Goal: Find specific page/section: Find specific page/section

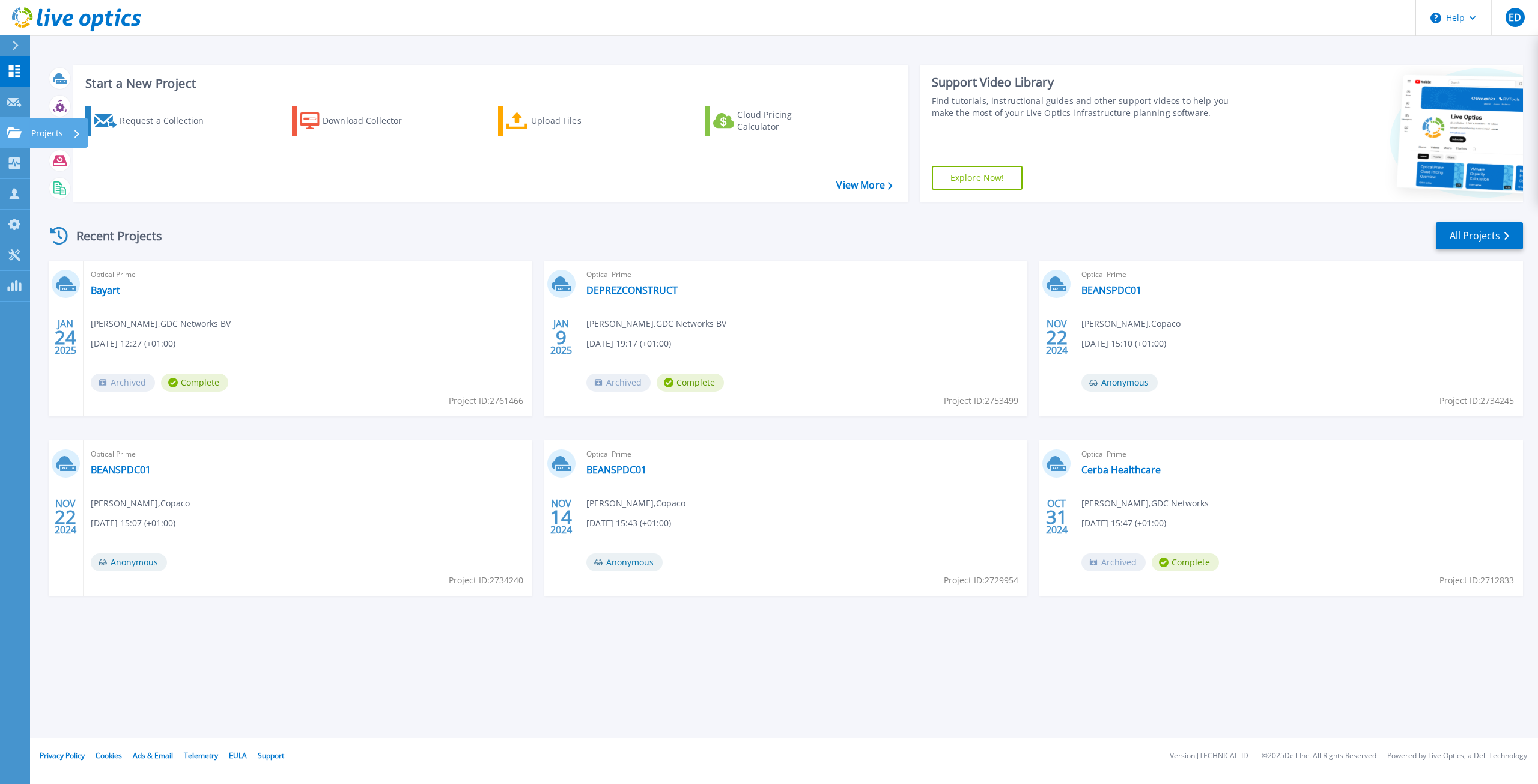
click at [14, 132] on icon at bounding box center [14, 132] width 14 height 10
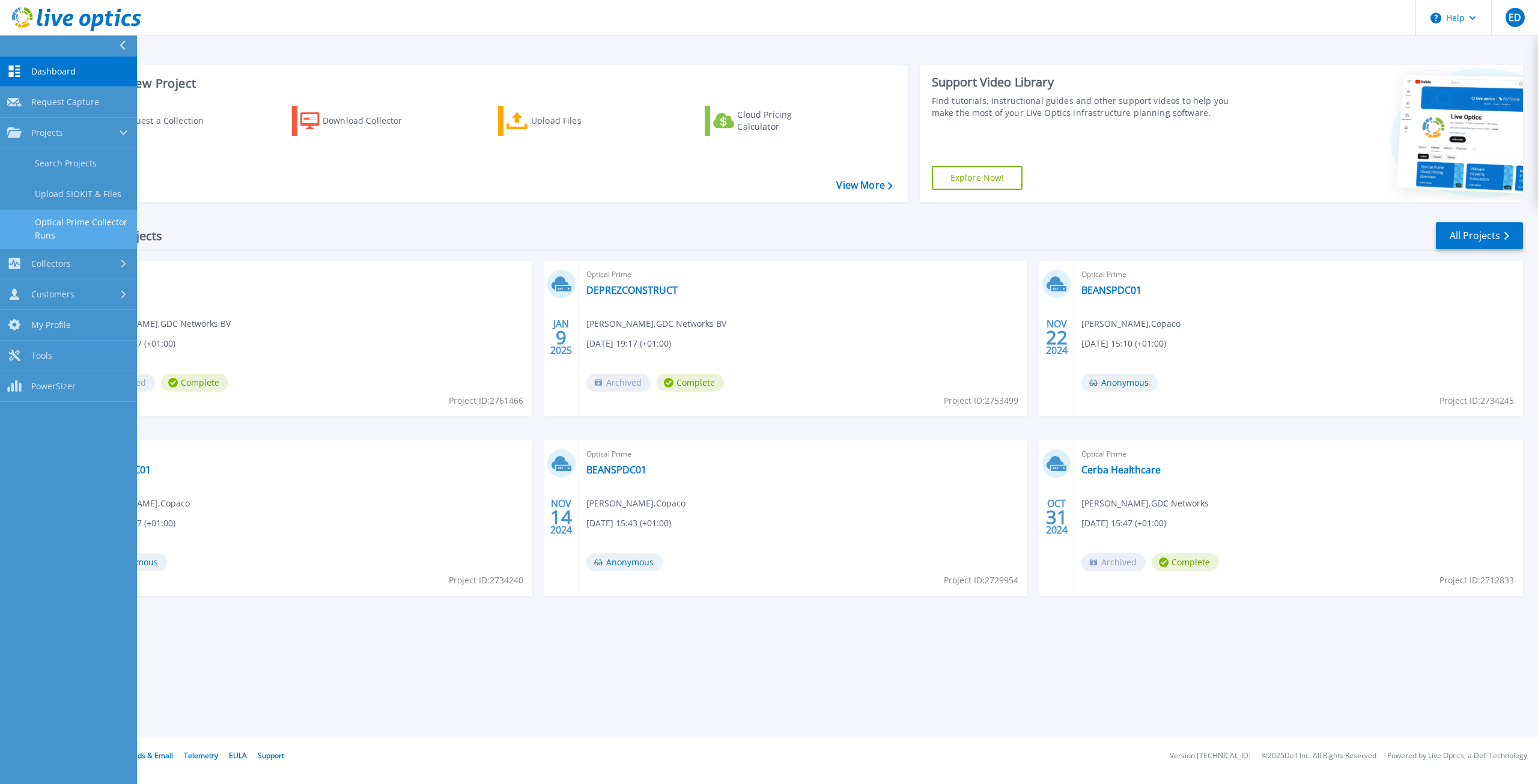
click at [63, 222] on link "Optical Prime Collector Runs" at bounding box center [68, 229] width 137 height 38
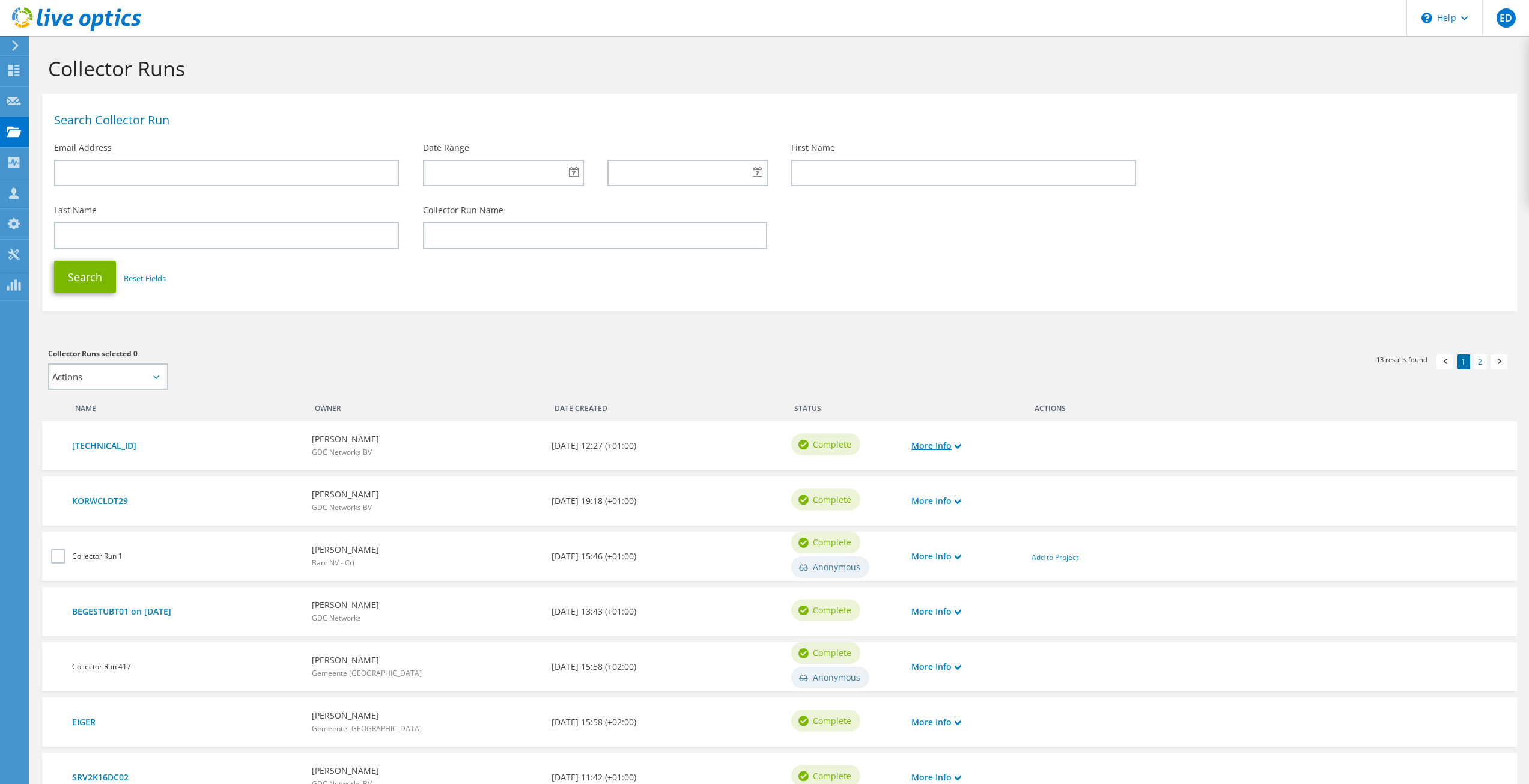
click at [938, 439] on link "More Info" at bounding box center [936, 446] width 50 height 13
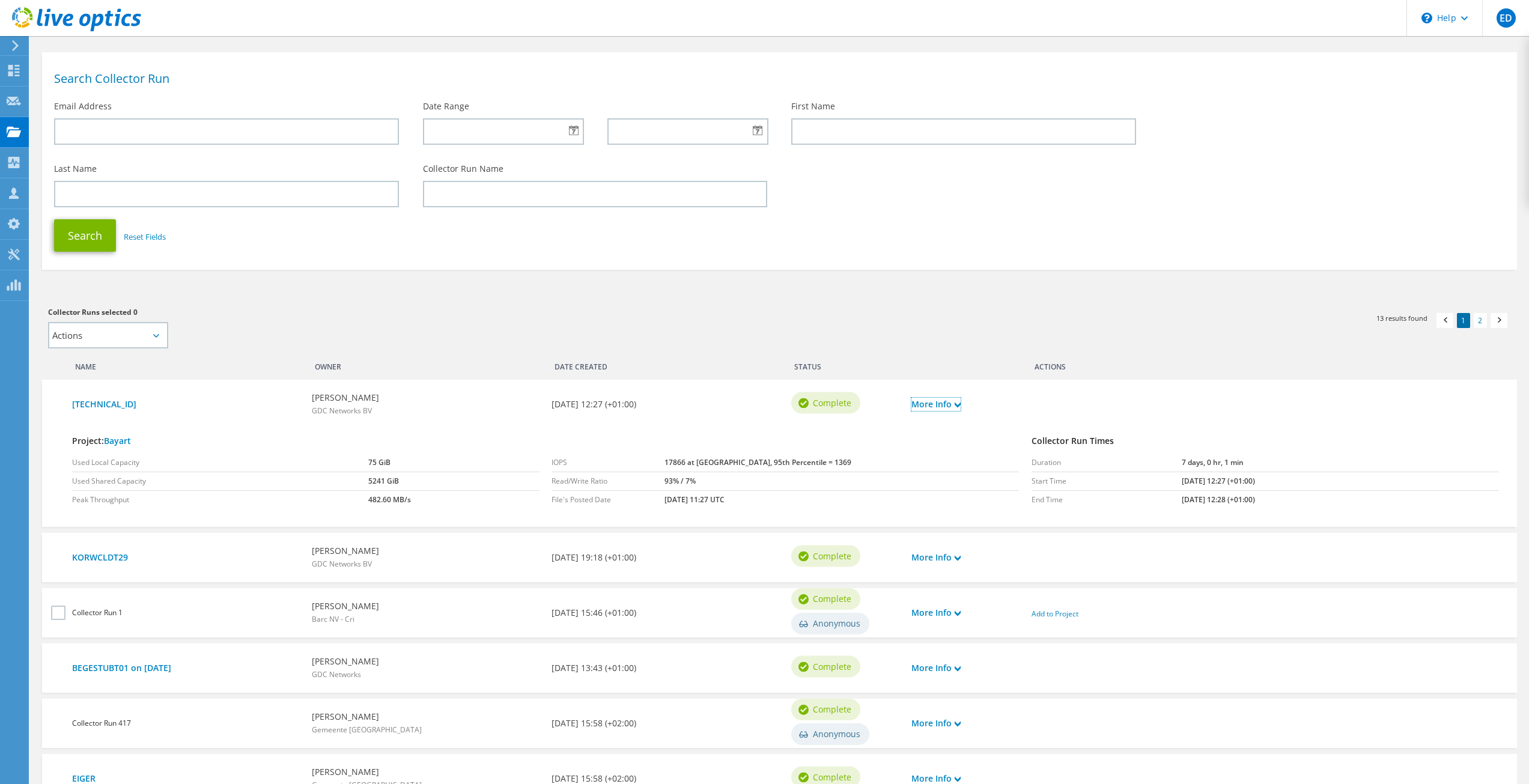
scroll to position [60, 0]
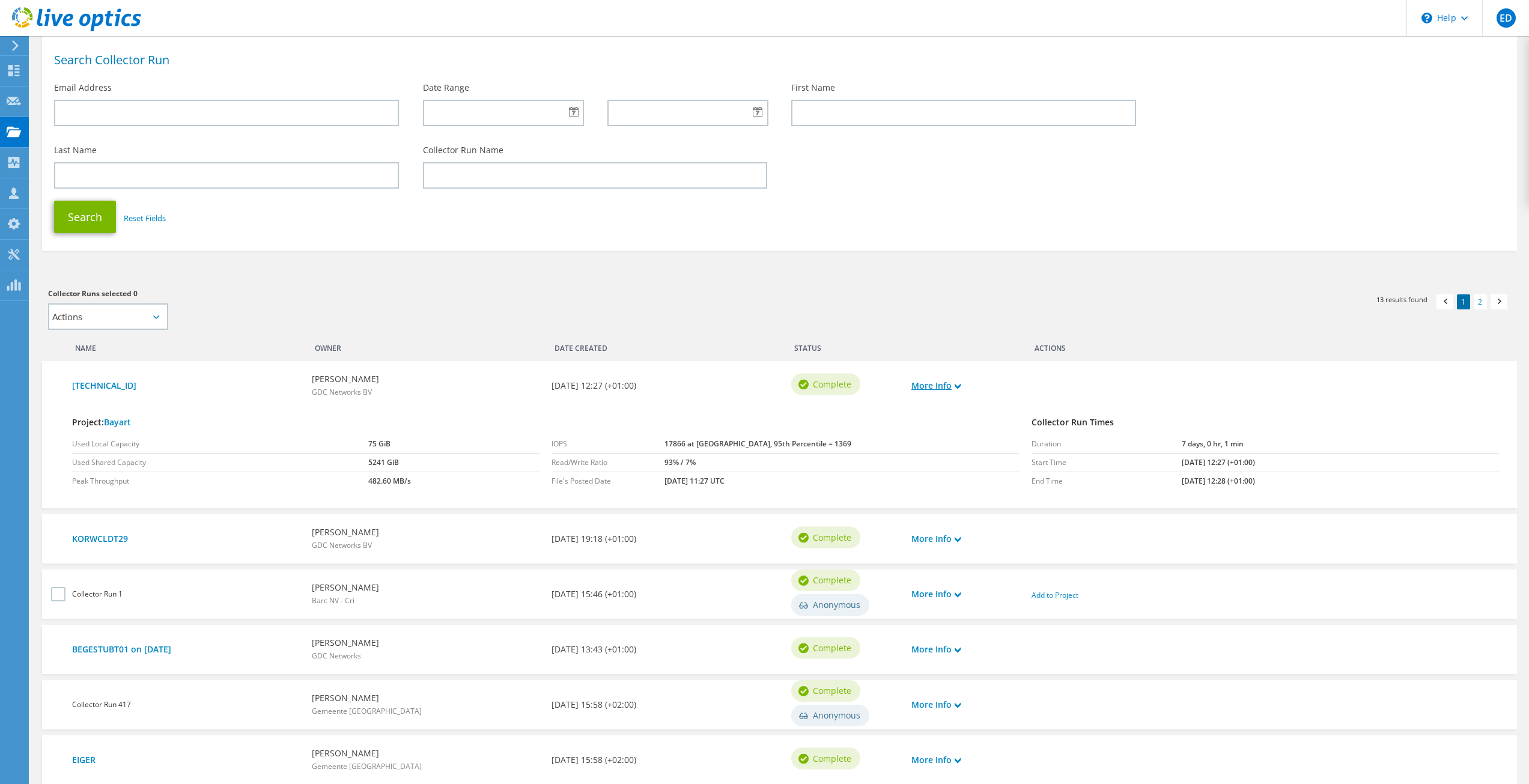
click at [935, 382] on link "More Info" at bounding box center [936, 385] width 50 height 13
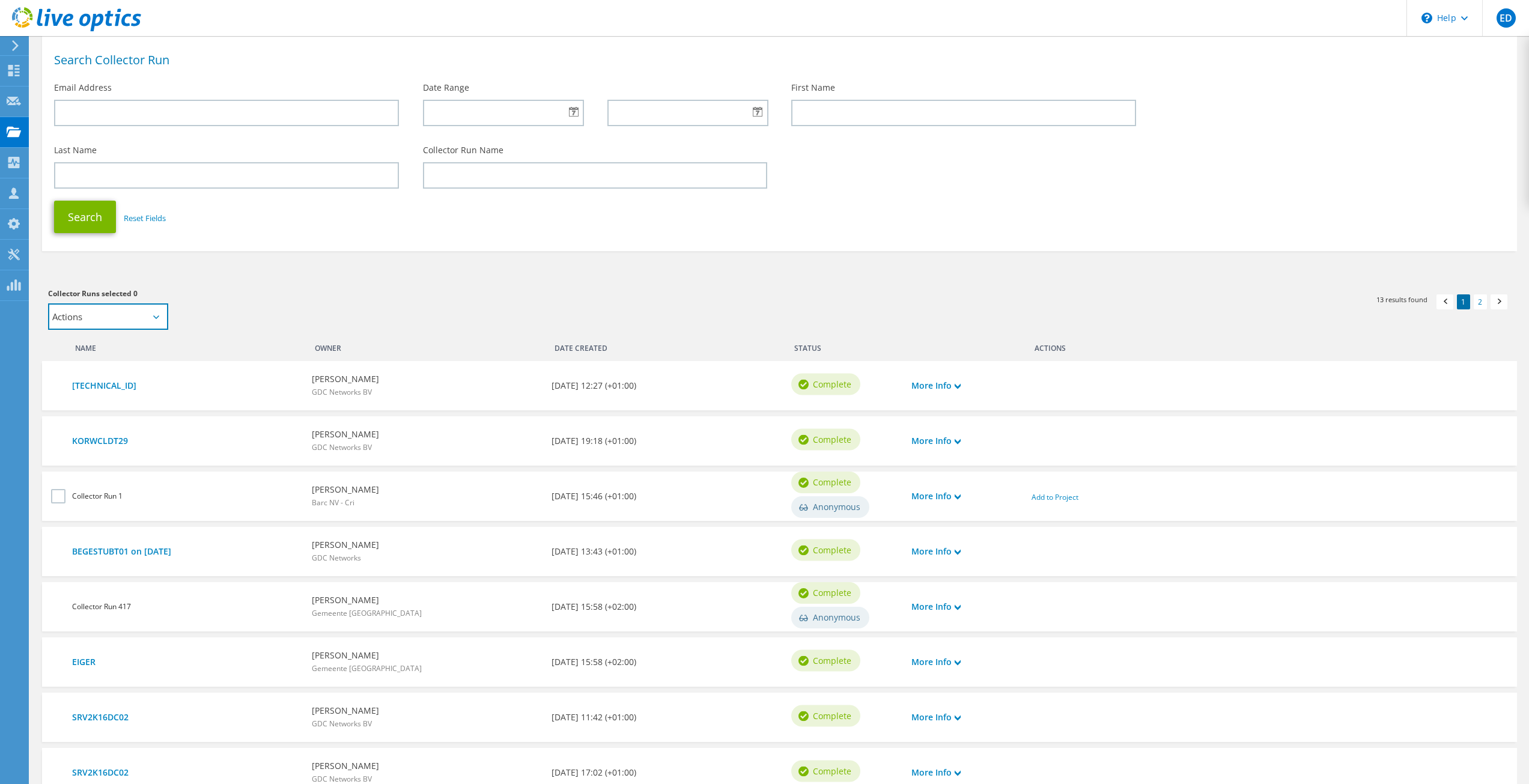
click at [84, 317] on select "Actions Add to new project" at bounding box center [108, 317] width 120 height 27
click at [291, 331] on div "Collector Runs selected 0 Actions Add to new project Apply Deselect All" at bounding box center [408, 308] width 743 height 55
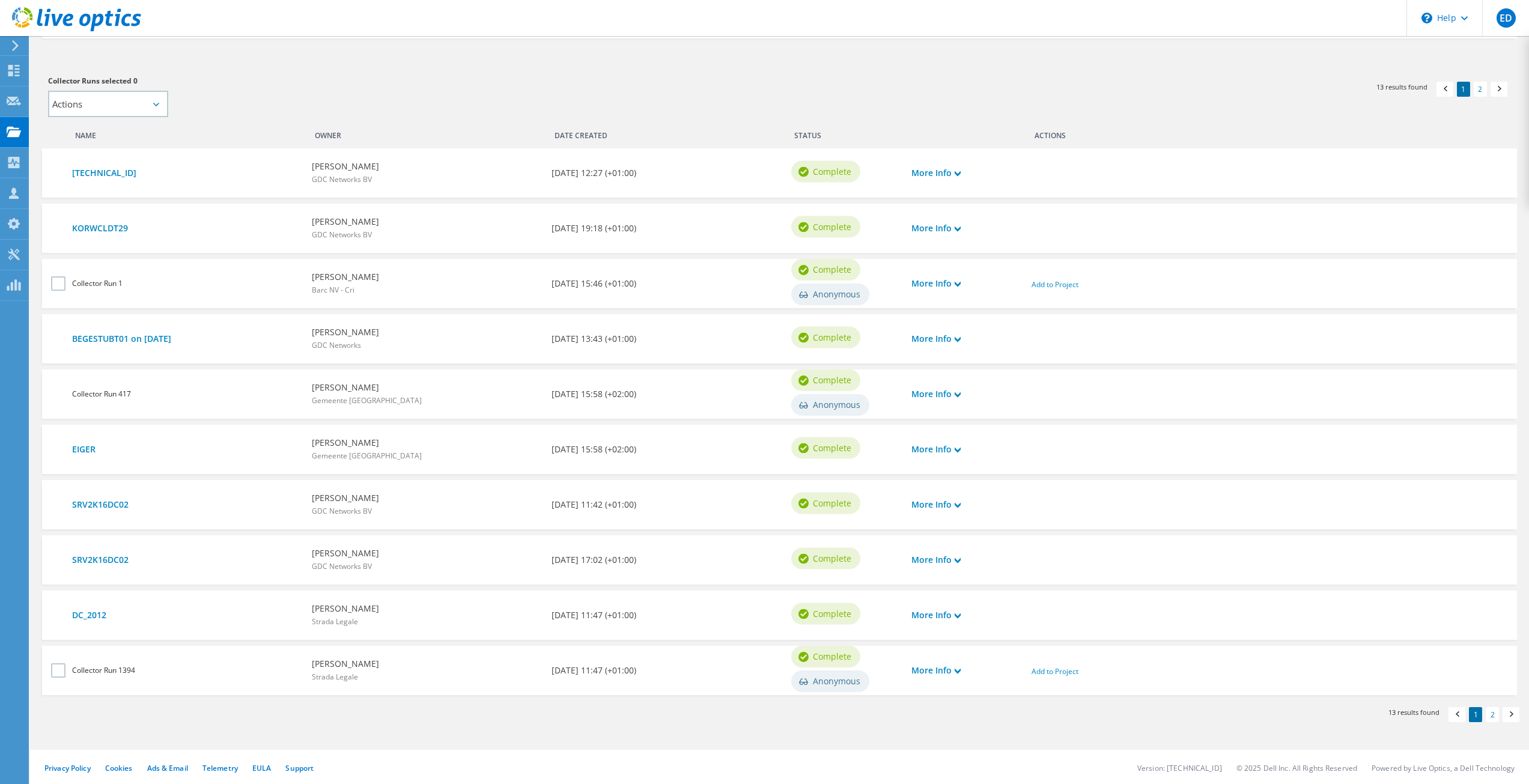
scroll to position [212, 0]
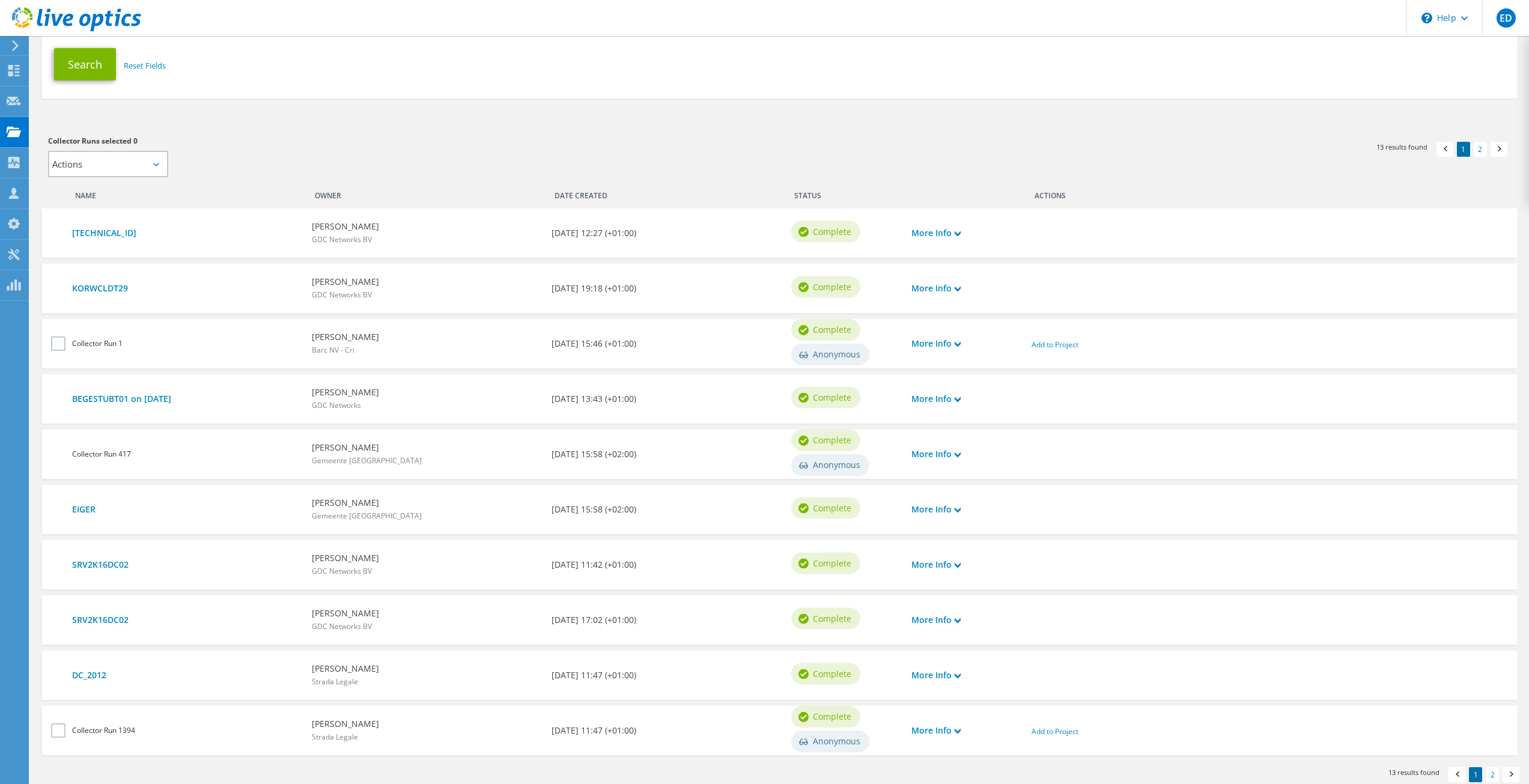
click at [595, 195] on div "Date Created" at bounding box center [665, 193] width 240 height 19
click at [597, 285] on b "[DATE] 19:18 (+01:00)" at bounding box center [593, 288] width 84 height 13
click at [960, 282] on link "More Info" at bounding box center [936, 288] width 50 height 13
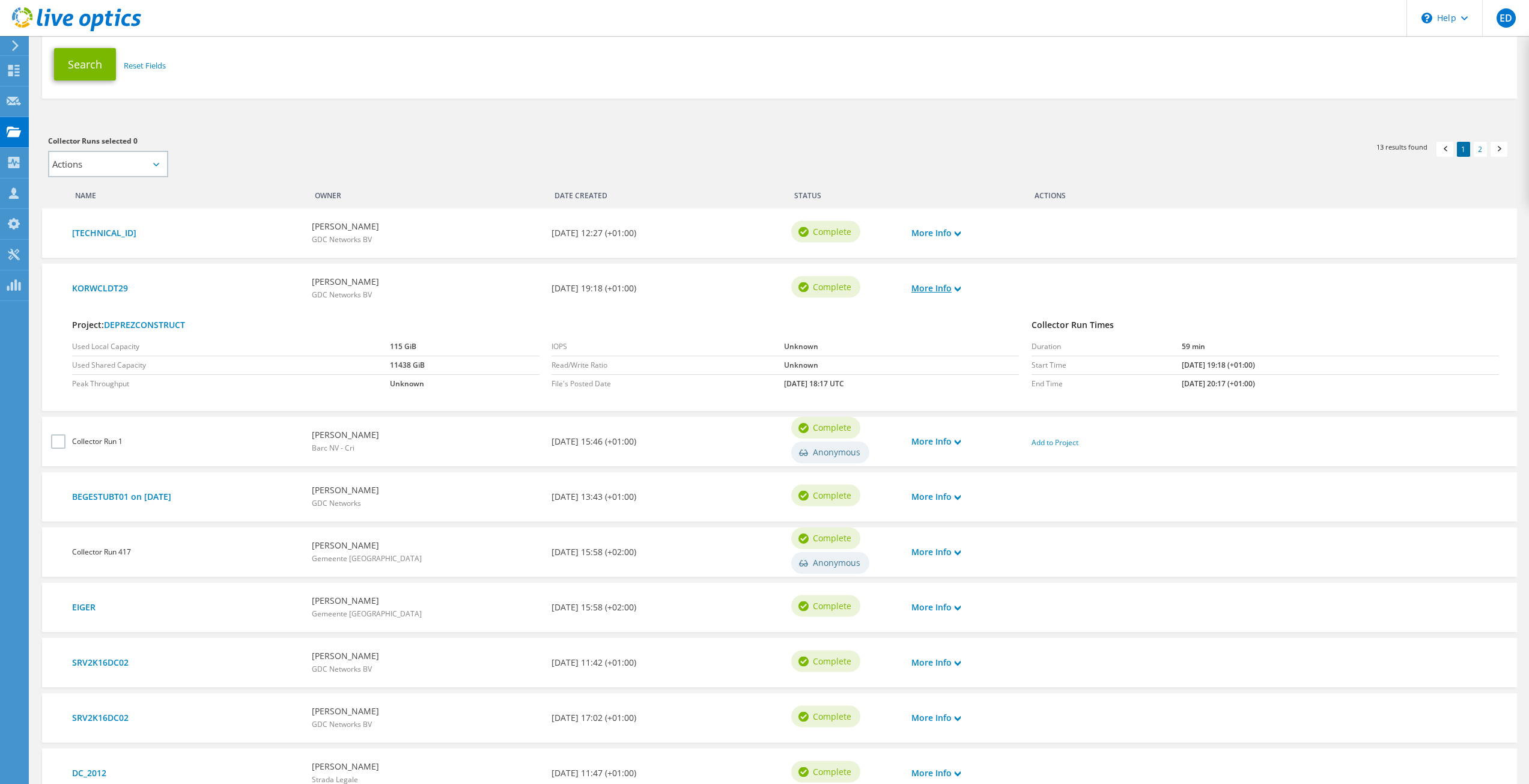
click at [948, 282] on link "More Info" at bounding box center [936, 288] width 50 height 13
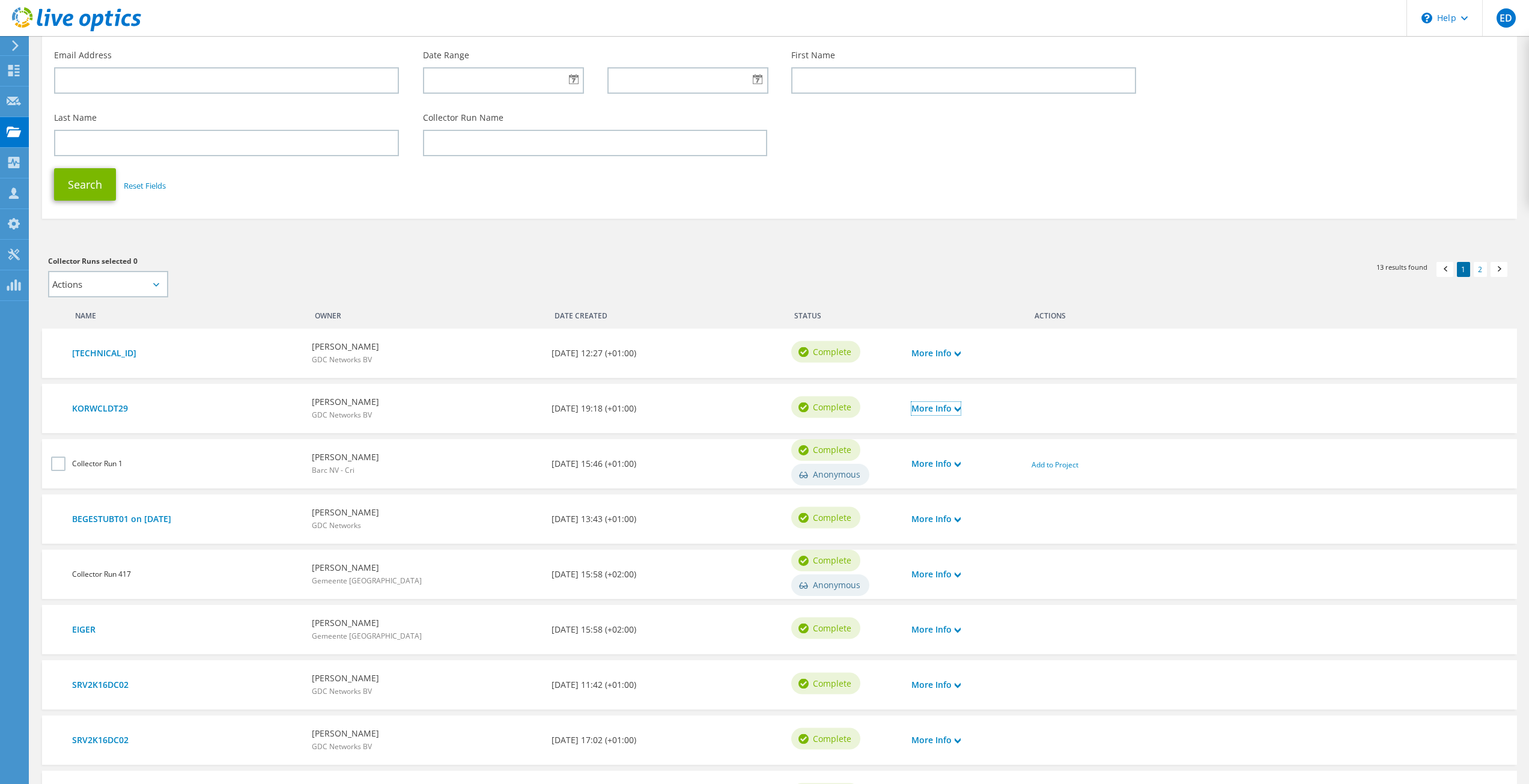
scroll to position [0, 0]
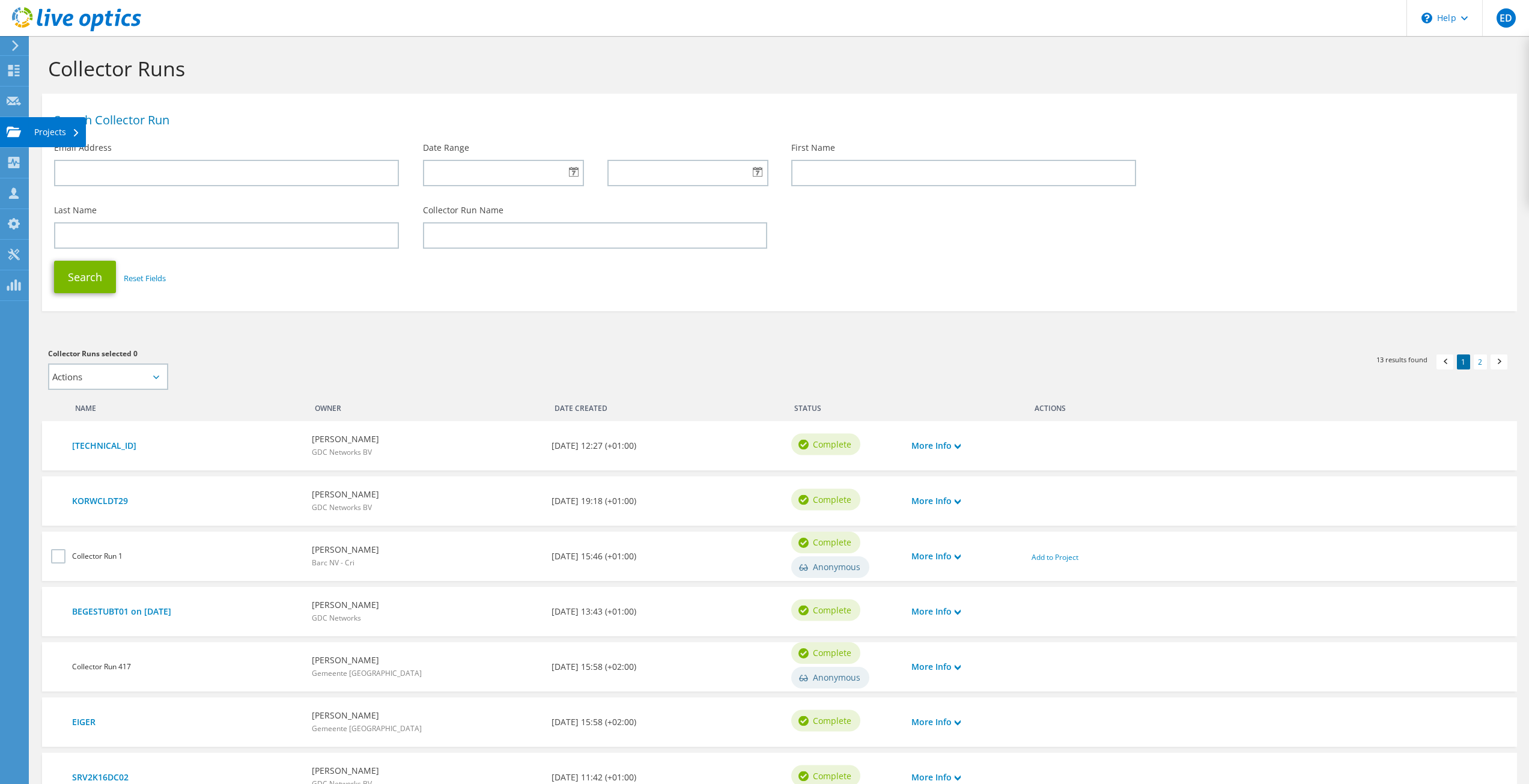
click at [37, 125] on div "Projects" at bounding box center [57, 132] width 58 height 30
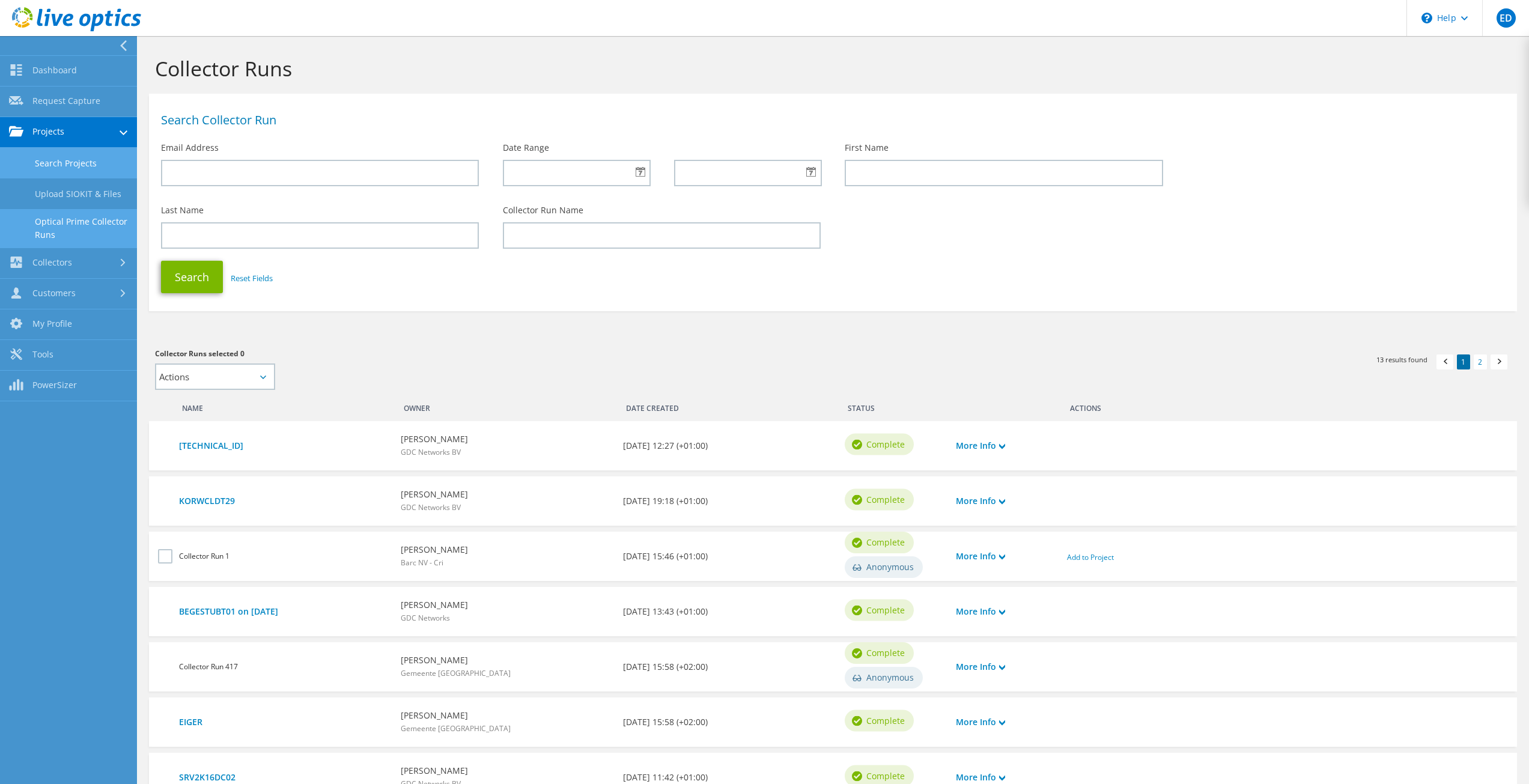
click at [62, 171] on link "Search Projects" at bounding box center [68, 163] width 137 height 30
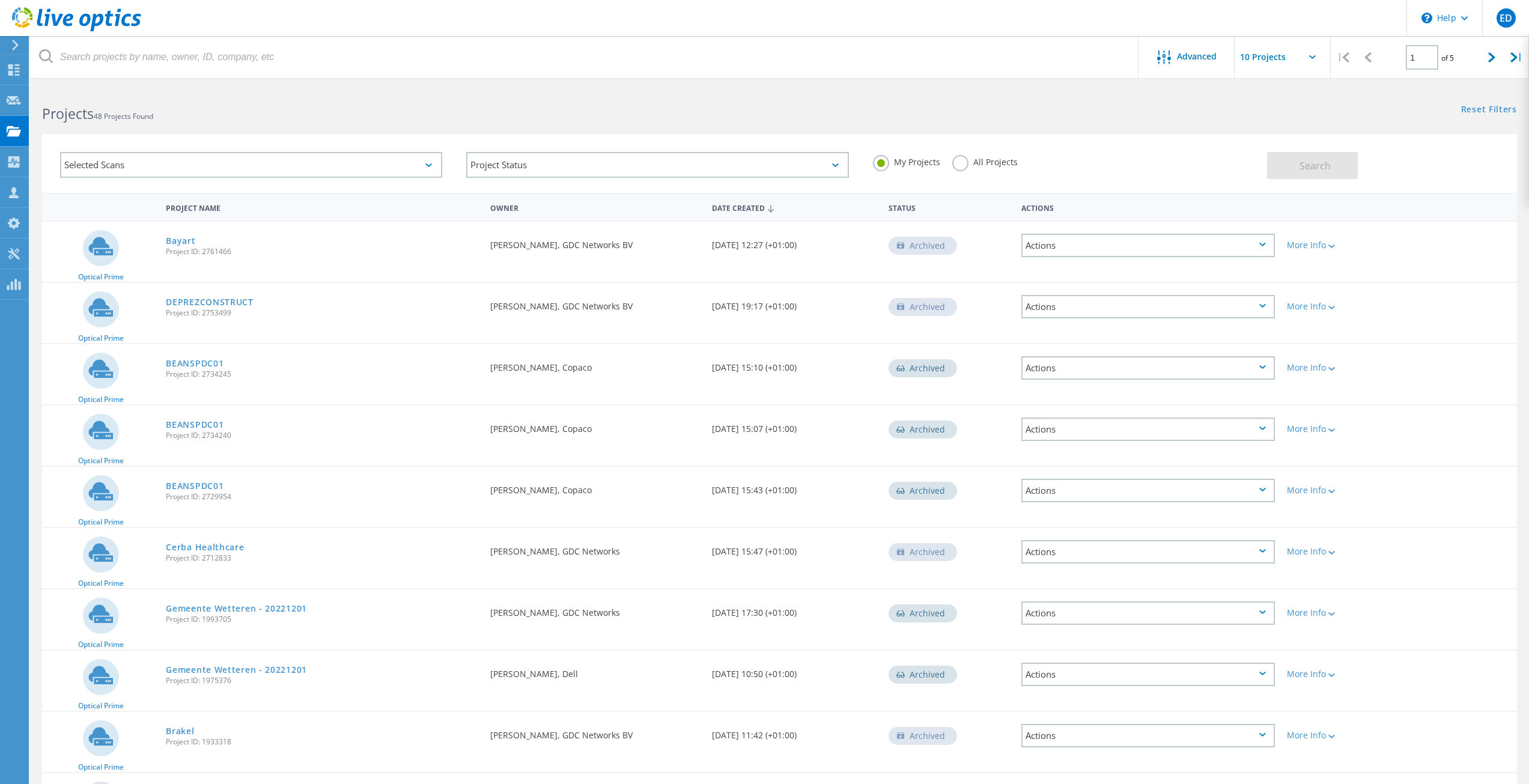
click at [698, 113] on h2 "Projects 48 Projects Found" at bounding box center [405, 113] width 725 height 20
